Goal: Task Accomplishment & Management: Use online tool/utility

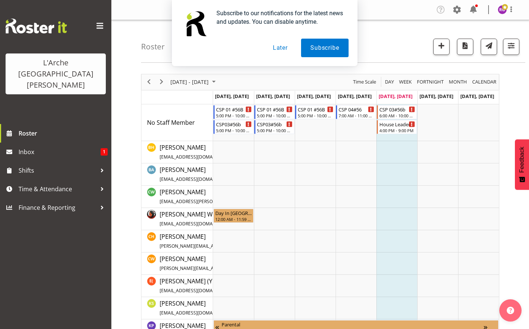
click at [273, 44] on button "Later" at bounding box center [280, 48] width 33 height 19
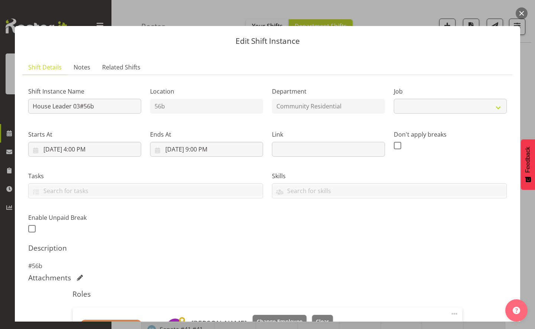
select select "1"
click at [521, 10] on button "button" at bounding box center [522, 13] width 12 height 12
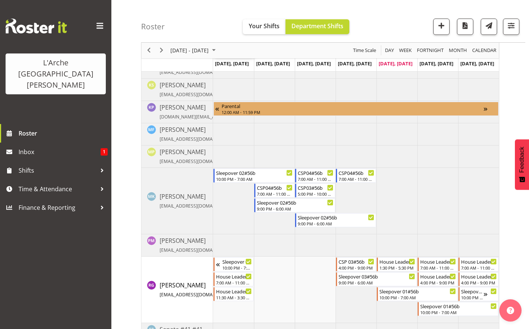
click at [34, 96] on div "L'Arche [GEOGRAPHIC_DATA][PERSON_NAME]" at bounding box center [55, 62] width 111 height 124
